Goal: Information Seeking & Learning: Learn about a topic

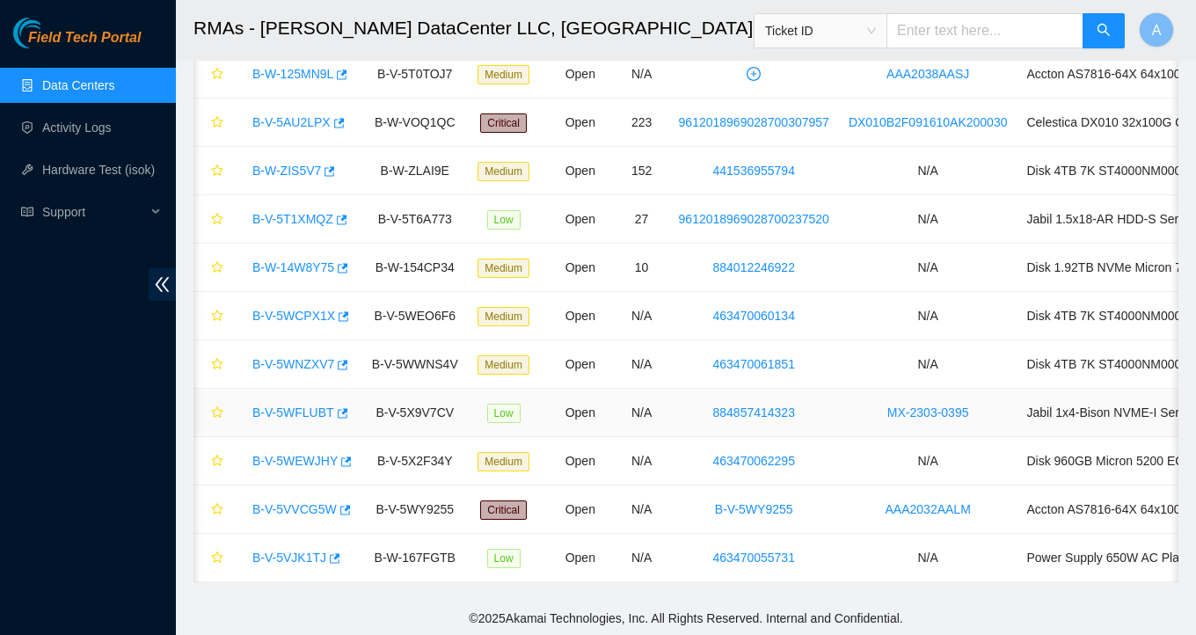
scroll to position [0, 138]
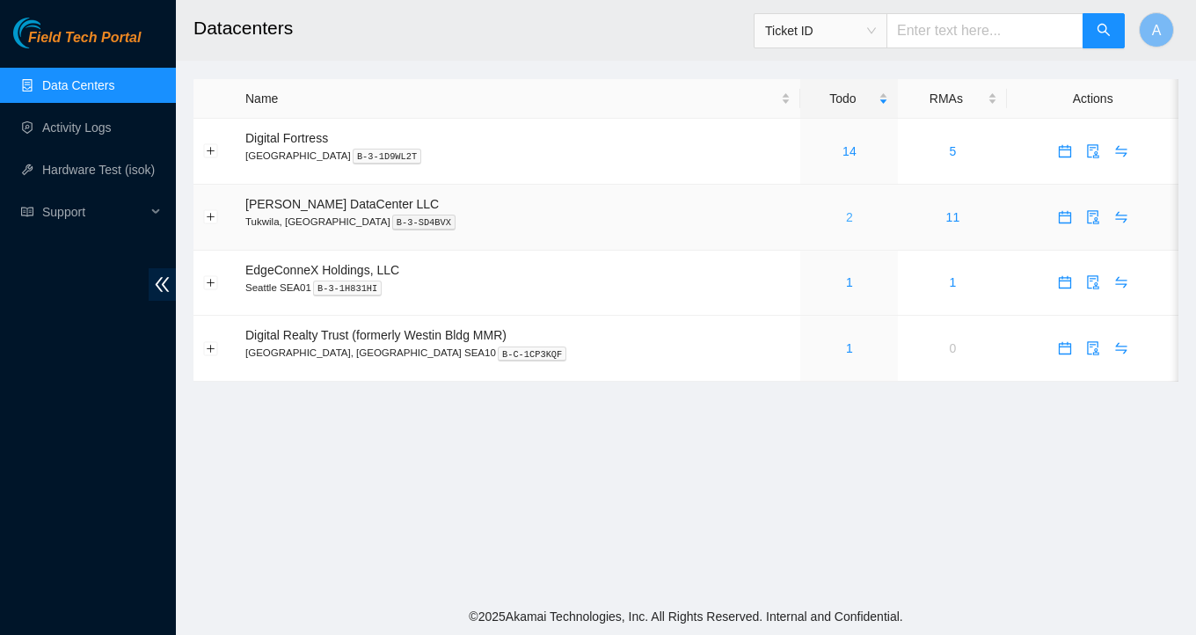
click at [846, 215] on link "2" at bounding box center [849, 217] width 7 height 14
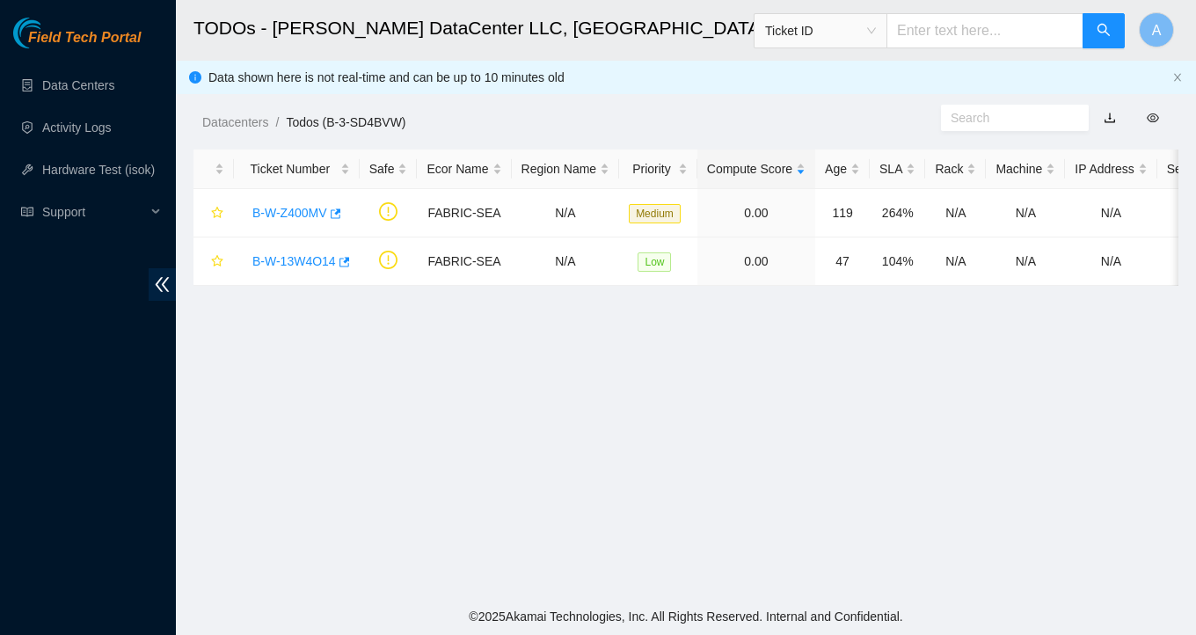
click at [103, 150] on ul "Data Centers Activity Logs Hardware Test (isok) Support" at bounding box center [88, 148] width 176 height 169
click at [99, 134] on link "Activity Logs" at bounding box center [76, 127] width 69 height 14
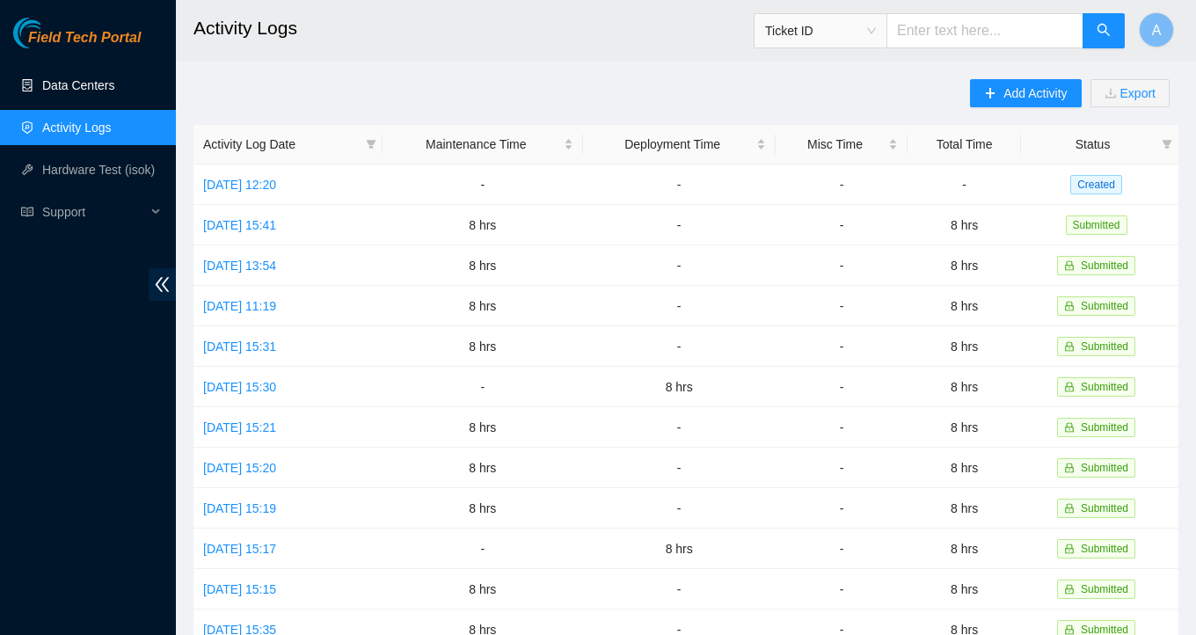
click at [102, 78] on link "Data Centers" at bounding box center [78, 85] width 72 height 14
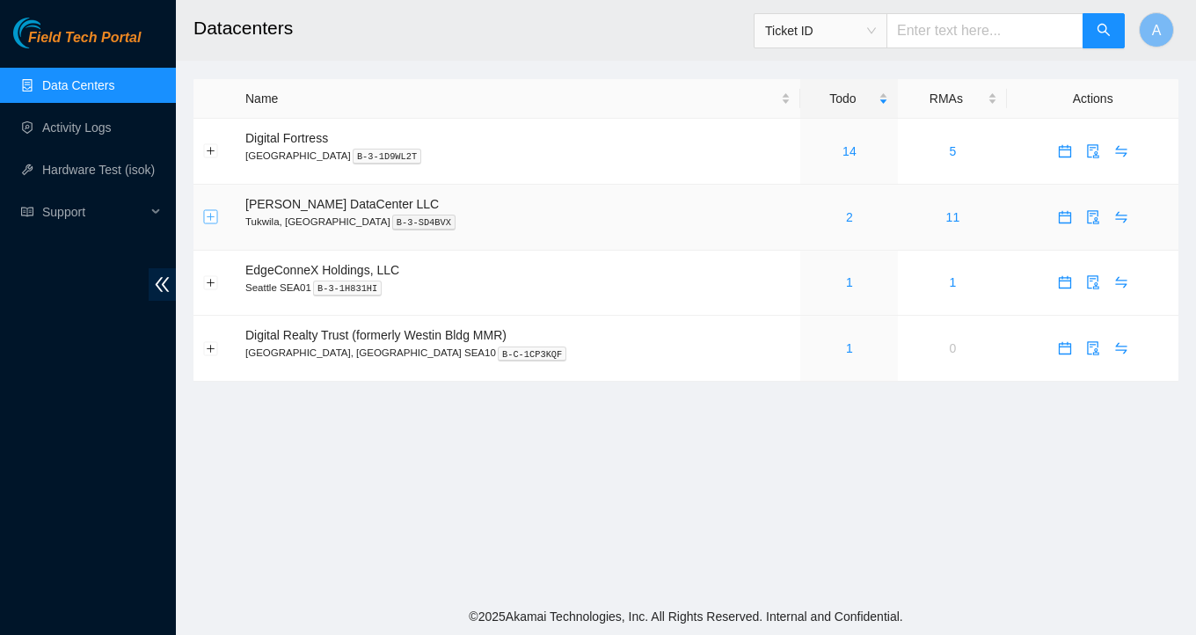
click at [207, 217] on button "Expand row" at bounding box center [211, 217] width 14 height 14
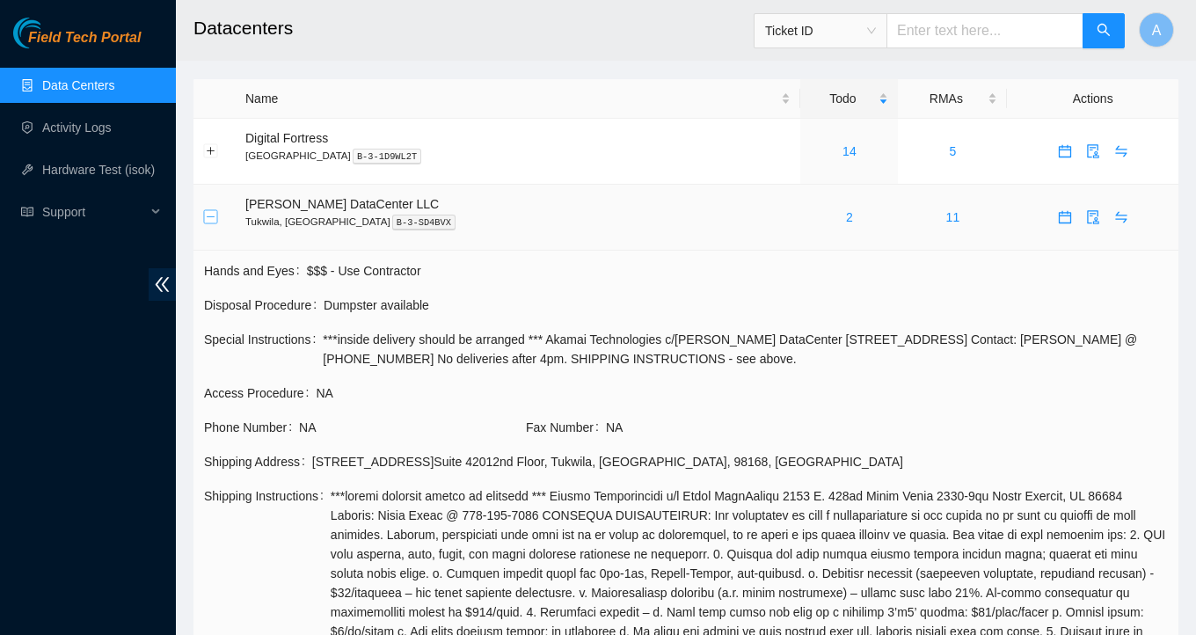
click at [207, 217] on button "Collapse row" at bounding box center [211, 217] width 14 height 14
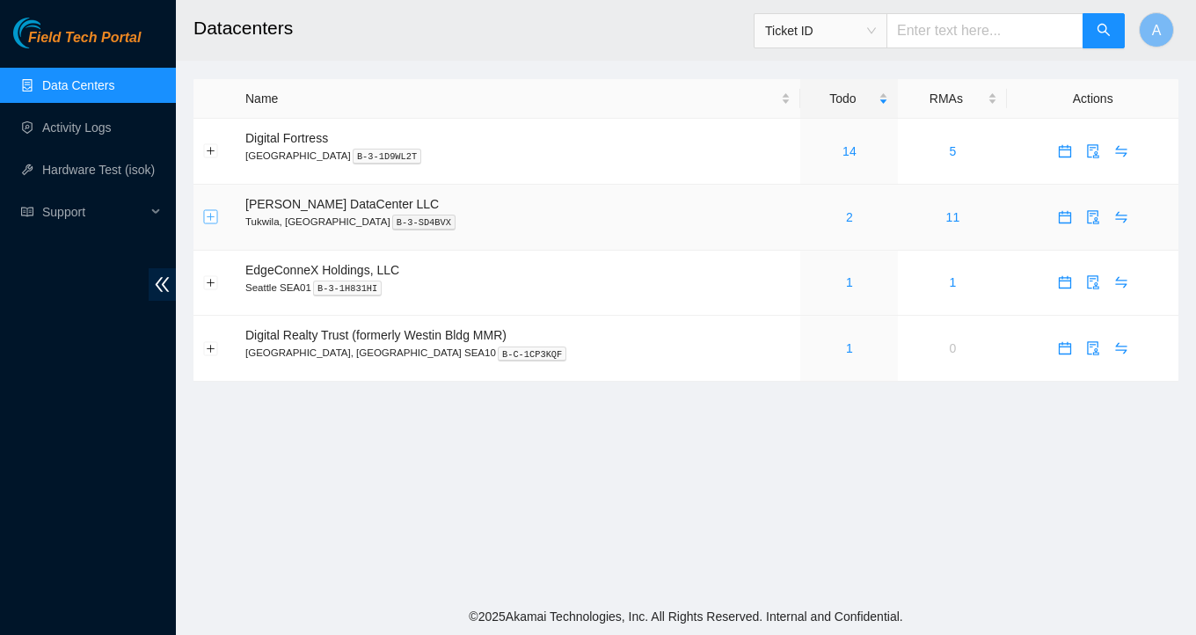
click at [207, 217] on button "Expand row" at bounding box center [211, 217] width 14 height 14
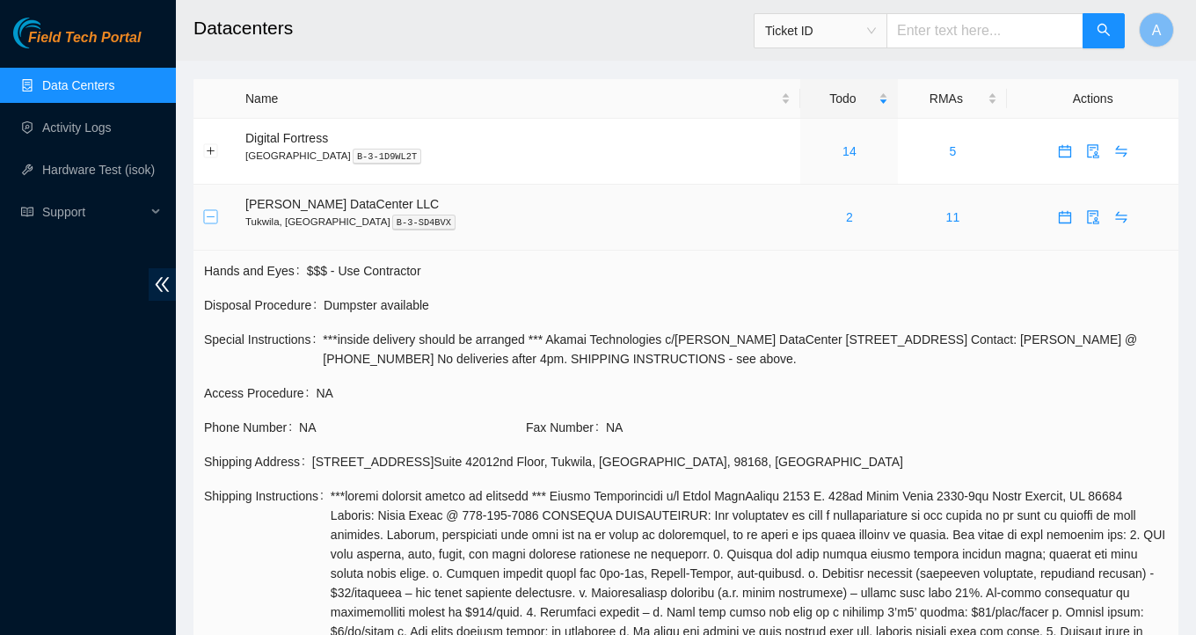
click at [207, 217] on button "Collapse row" at bounding box center [211, 217] width 14 height 14
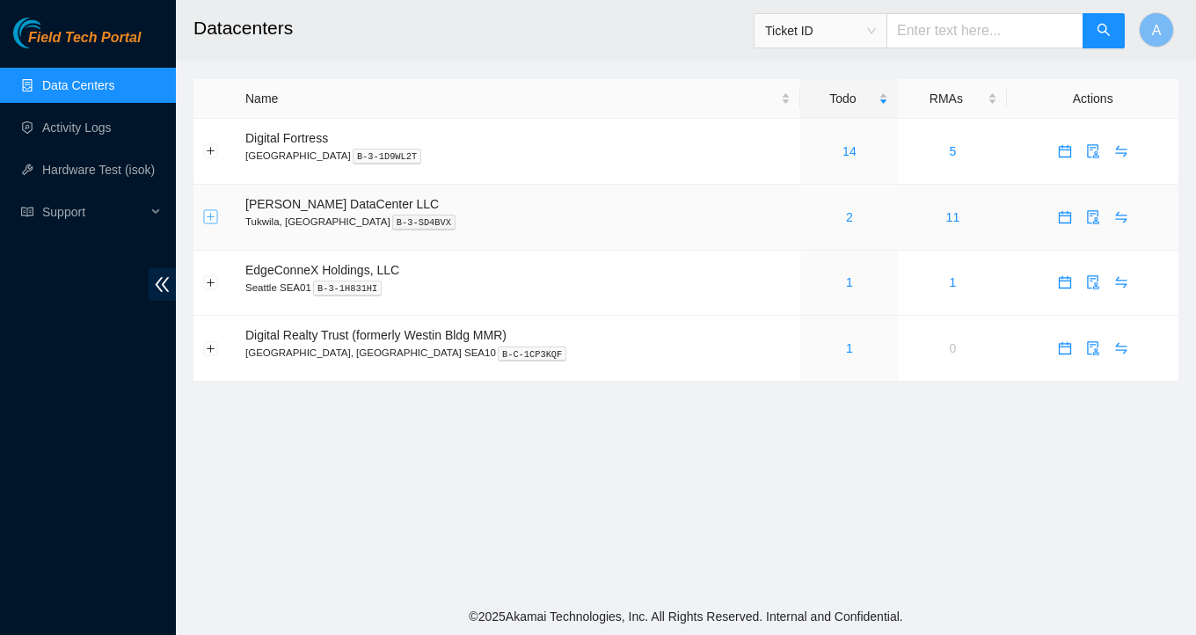
click at [207, 217] on button "Expand row" at bounding box center [211, 217] width 14 height 14
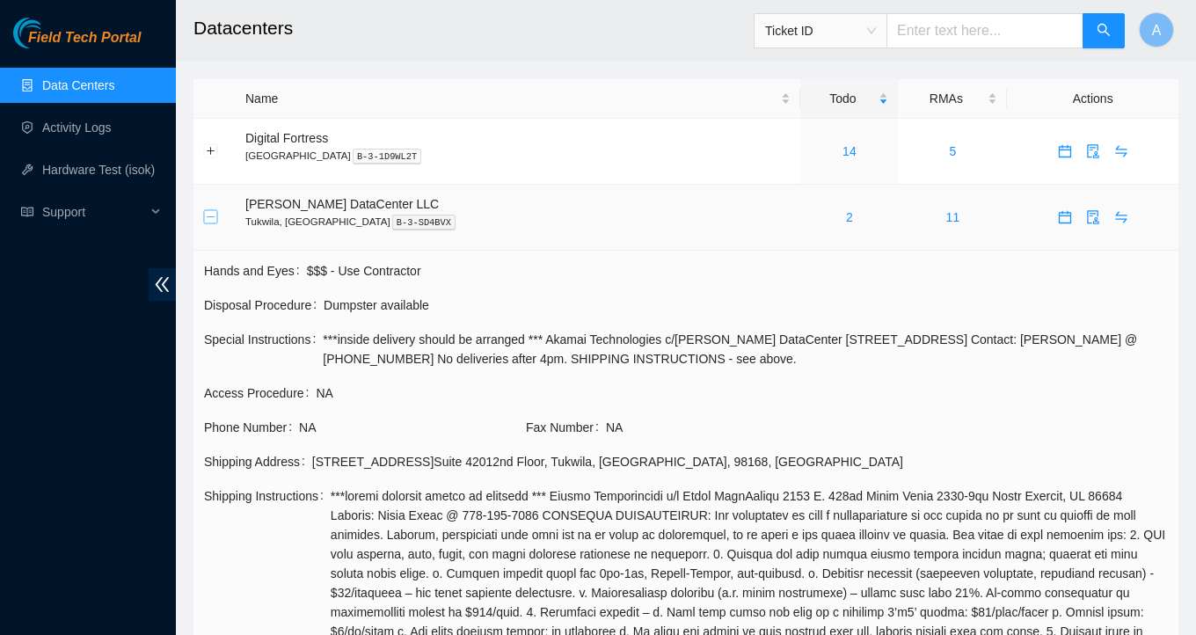
click at [207, 217] on button "Collapse row" at bounding box center [211, 217] width 14 height 14
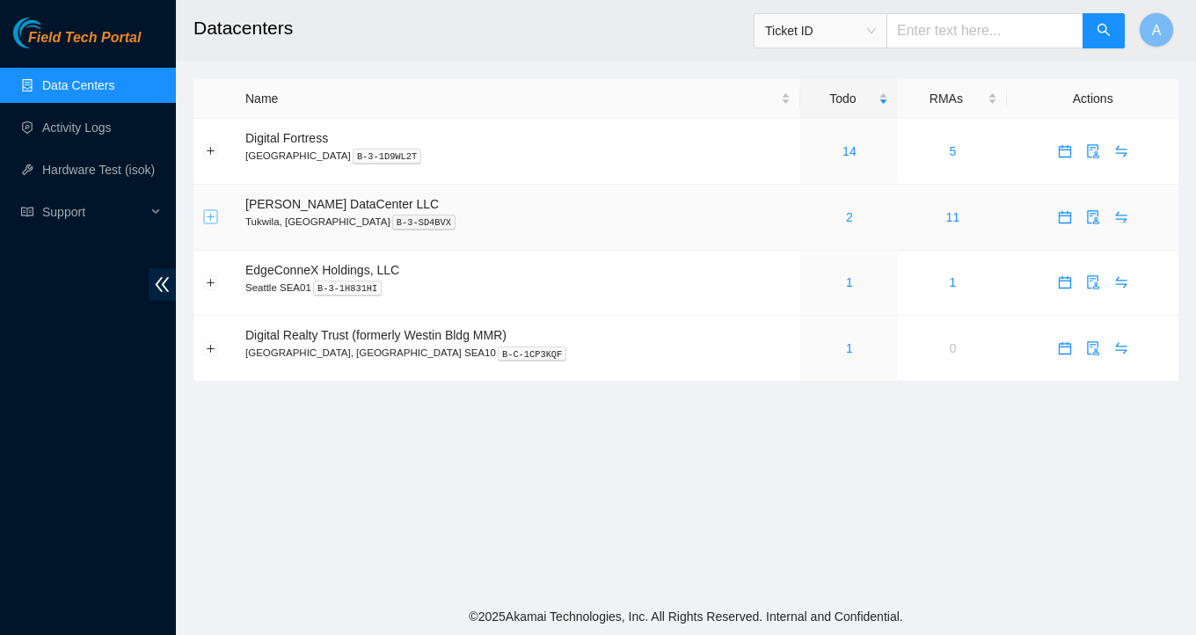
click at [207, 217] on button "Expand row" at bounding box center [211, 217] width 14 height 14
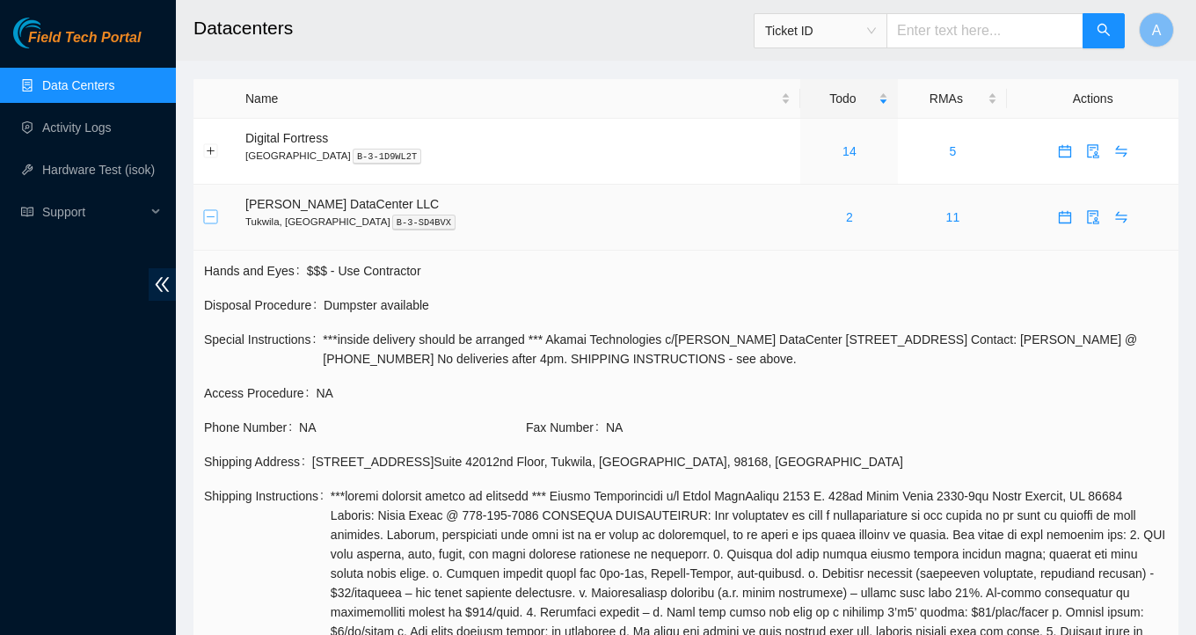
click at [213, 217] on button "Collapse row" at bounding box center [211, 217] width 14 height 14
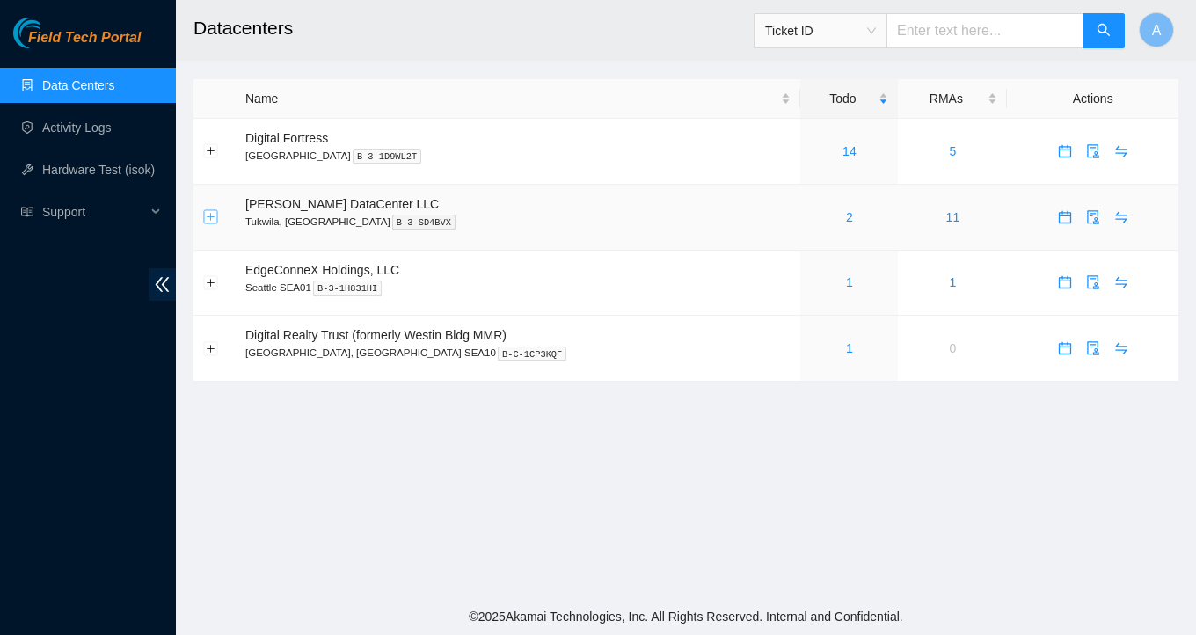
click at [213, 217] on button "Expand row" at bounding box center [211, 217] width 14 height 14
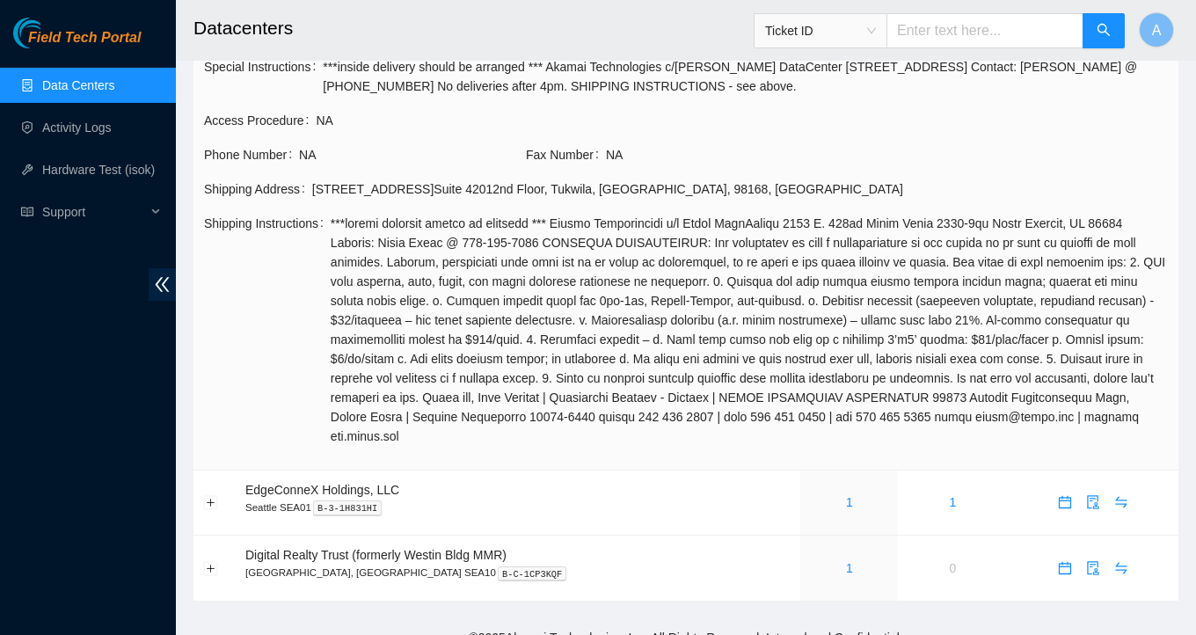
scroll to position [292, 0]
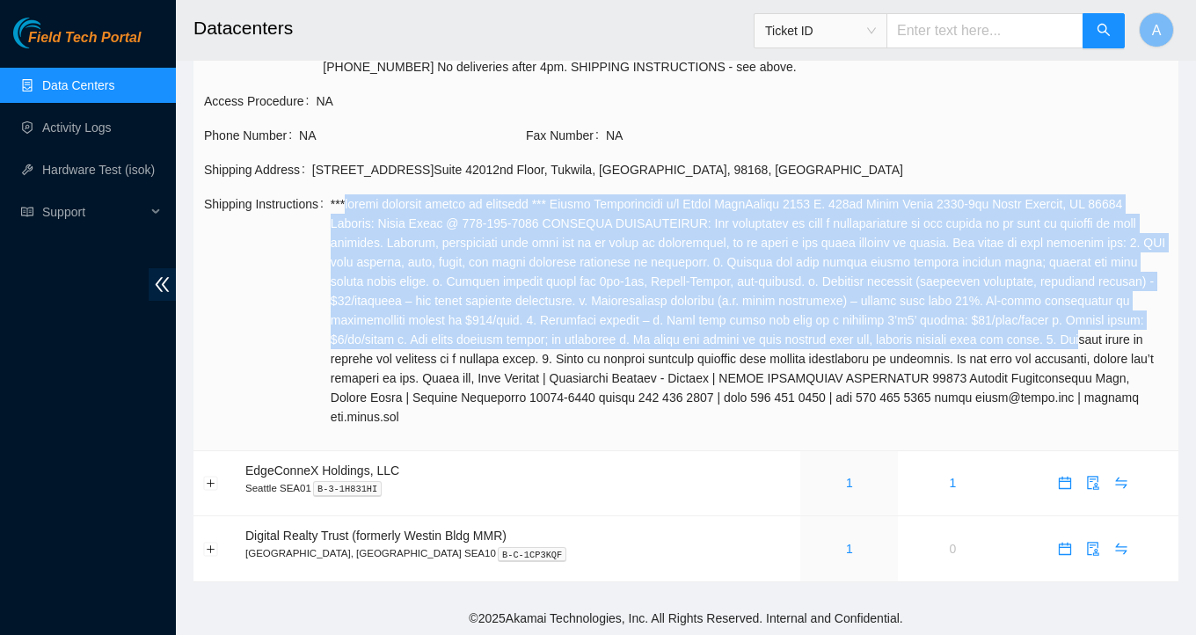
drag, startPoint x: 352, startPoint y: 201, endPoint x: 498, endPoint y: 357, distance: 213.3
click at [498, 357] on span at bounding box center [749, 310] width 837 height 232
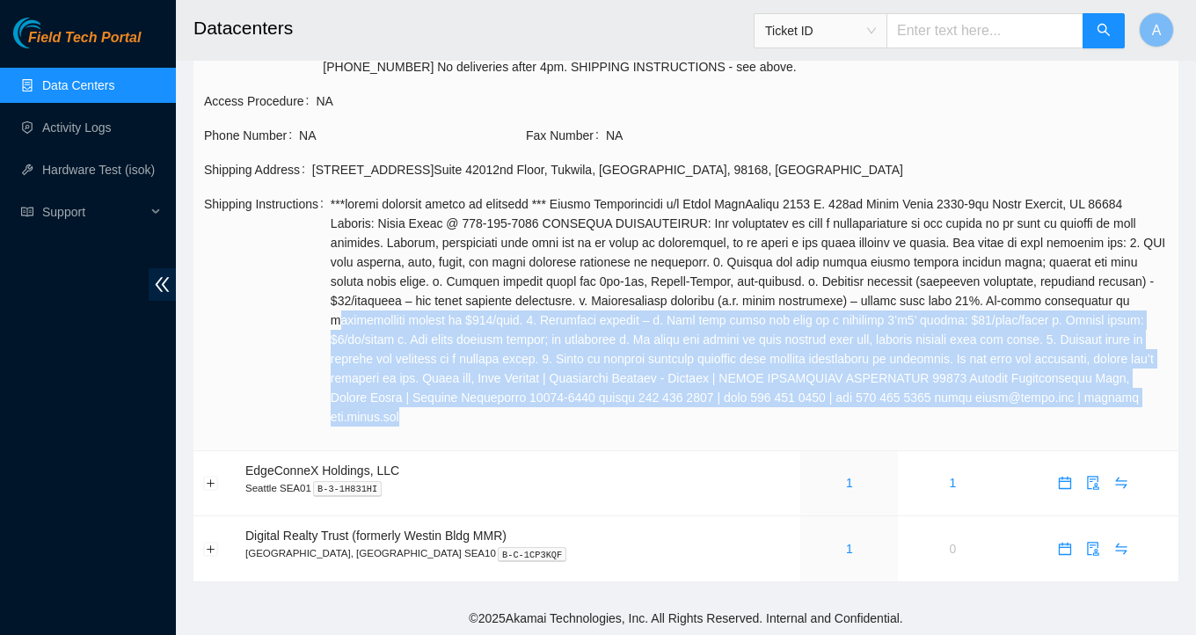
drag, startPoint x: 687, startPoint y: 418, endPoint x: 516, endPoint y: 309, distance: 202.7
click at [516, 309] on span at bounding box center [749, 310] width 837 height 232
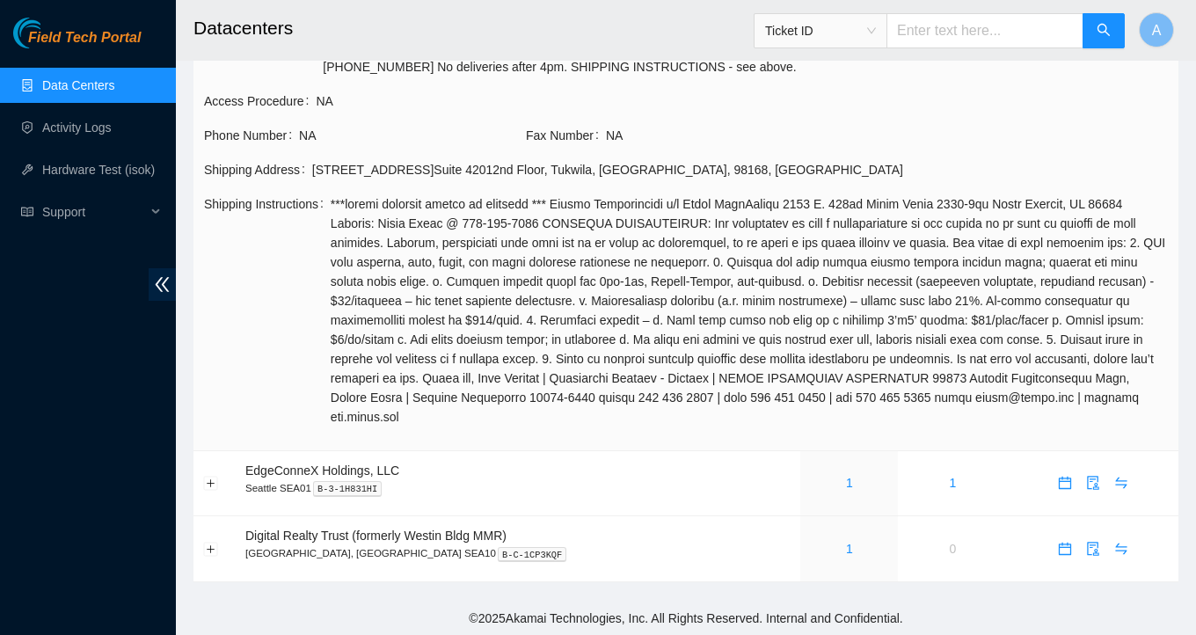
click at [318, 343] on span "Shipping Instructions" at bounding box center [267, 310] width 127 height 232
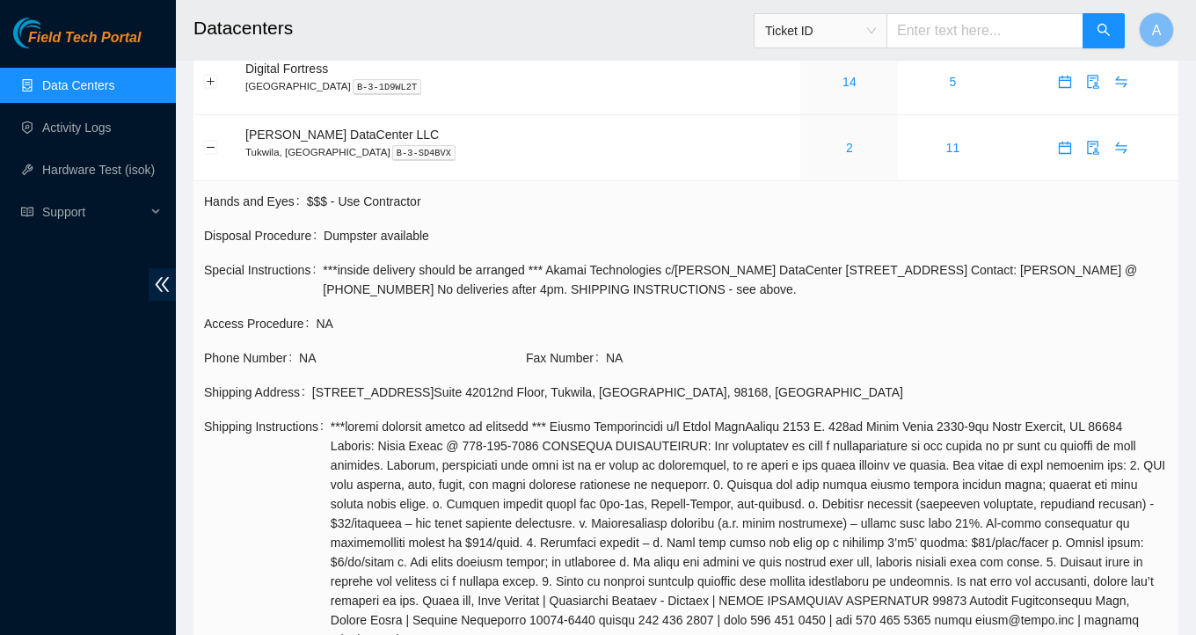
scroll to position [0, 0]
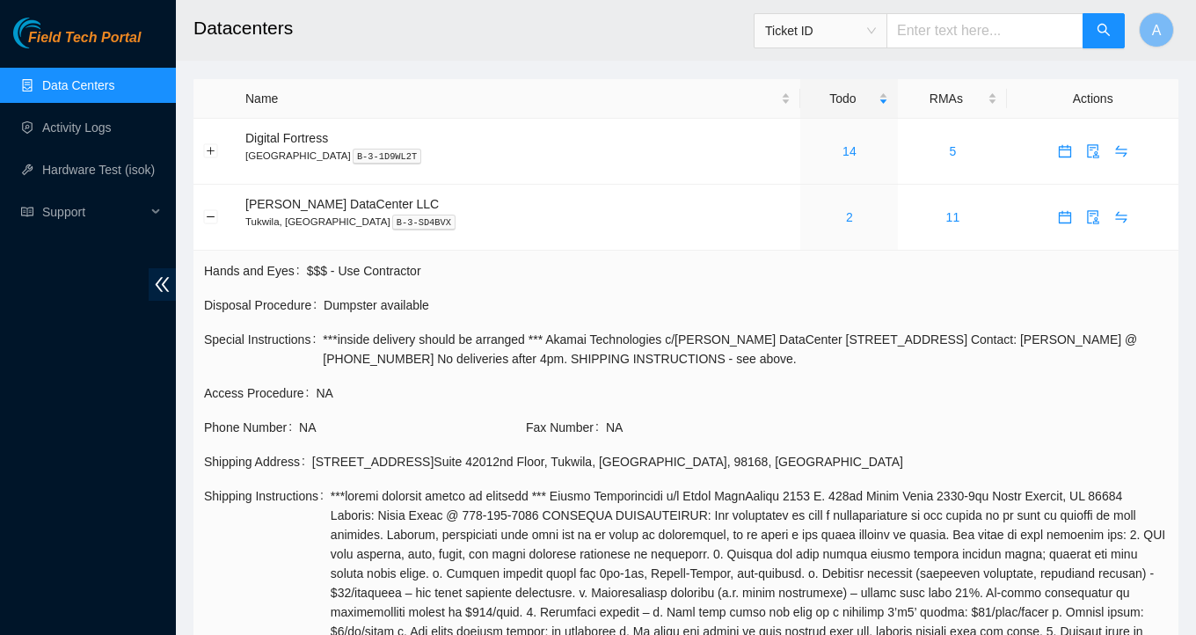
click at [113, 78] on link "Data Centers" at bounding box center [78, 85] width 72 height 14
click at [113, 84] on link "Data Centers" at bounding box center [78, 85] width 72 height 14
